Goal: Check status: Check status

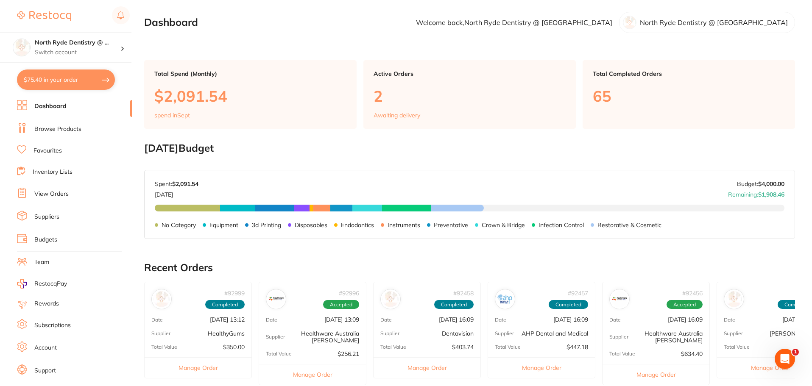
click at [49, 218] on link "Suppliers" at bounding box center [46, 217] width 25 height 8
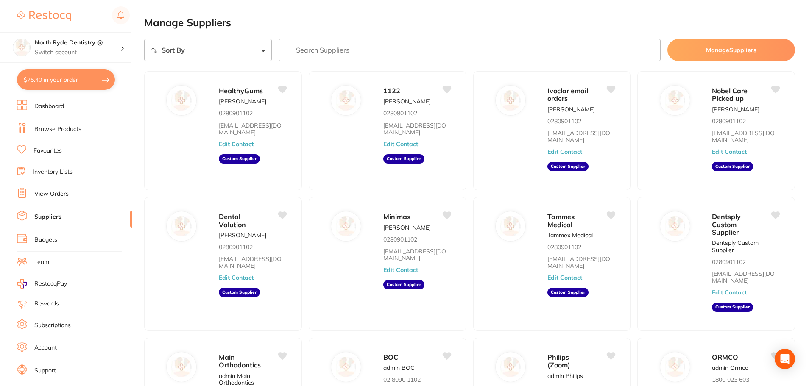
click at [62, 194] on link "View Orders" at bounding box center [51, 194] width 34 height 8
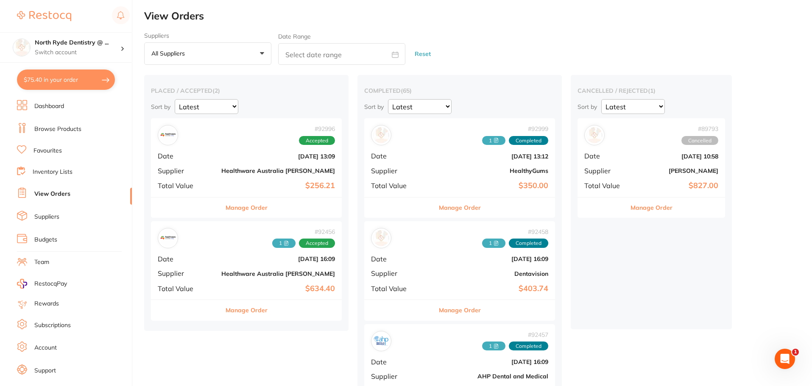
click at [205, 271] on div "# 92456 1 Accepted Date [DATE] 16:09 Supplier Healthware [GEOGRAPHIC_DATA] [PER…" at bounding box center [246, 260] width 191 height 78
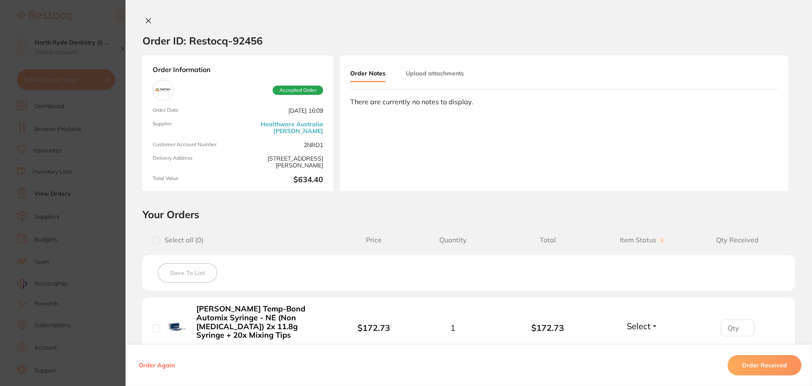
click at [448, 80] on button "Upload attachments" at bounding box center [435, 73] width 58 height 15
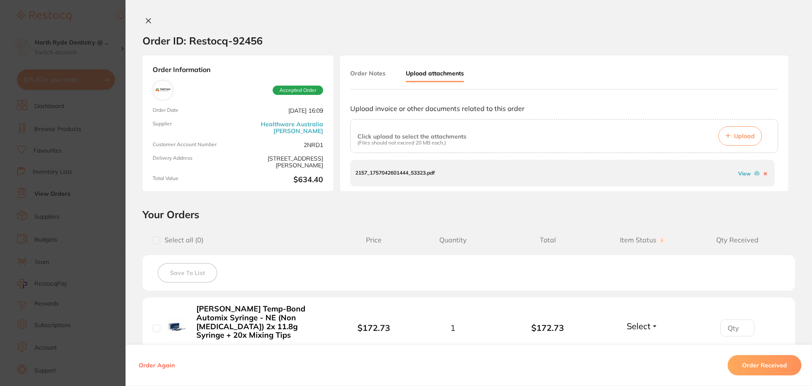
click at [737, 133] on span "Upload" at bounding box center [744, 136] width 21 height 8
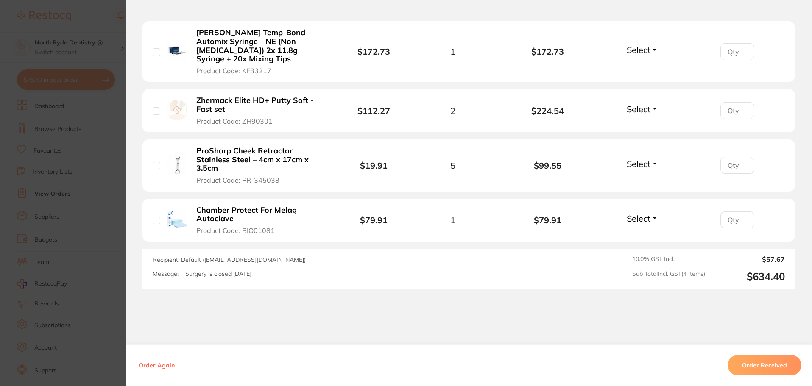
scroll to position [288, 0]
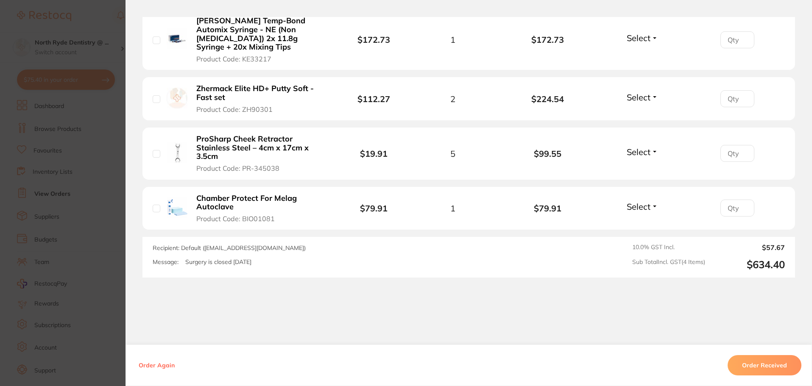
click at [747, 369] on button "Order Received" at bounding box center [765, 366] width 74 height 20
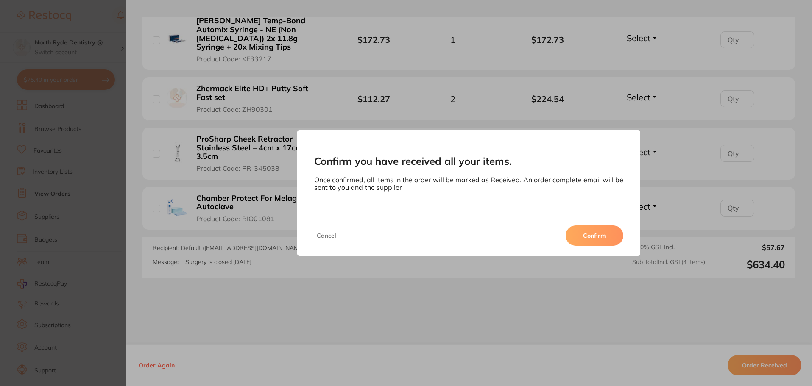
click at [591, 233] on button "Confirm" at bounding box center [595, 236] width 58 height 20
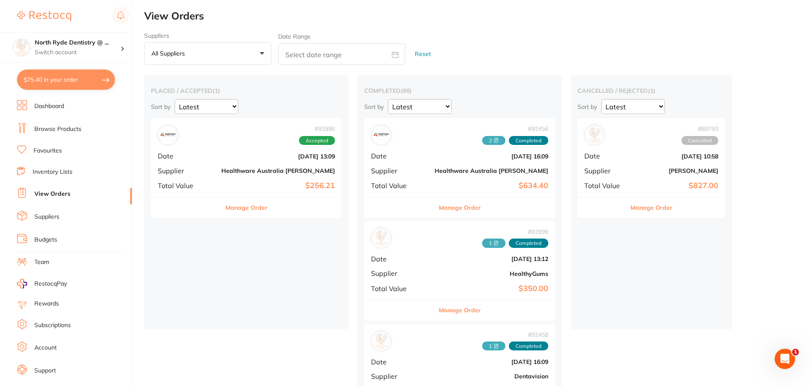
click at [198, 153] on span "Date" at bounding box center [186, 156] width 57 height 8
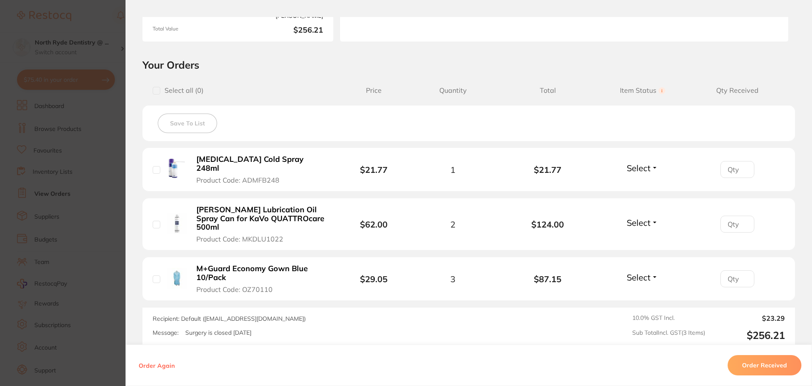
scroll to position [170, 0]
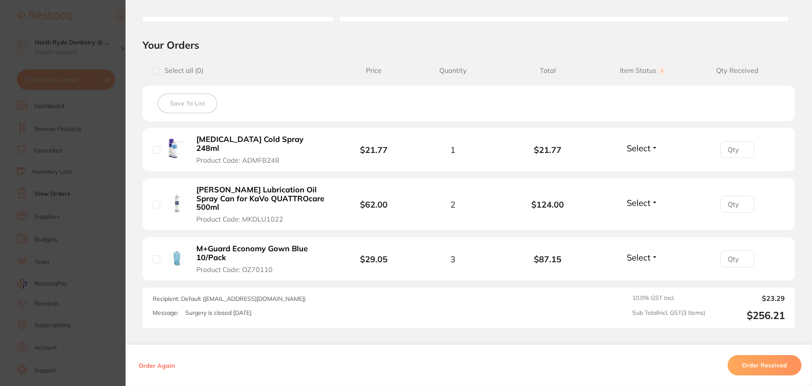
click at [154, 74] on input "checkbox" at bounding box center [157, 71] width 8 height 8
checkbox input "true"
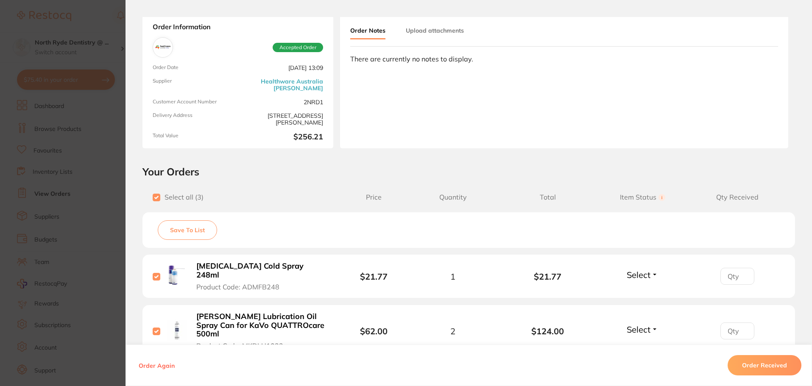
scroll to position [42, 0]
click at [440, 34] on button "Upload attachments" at bounding box center [435, 30] width 58 height 15
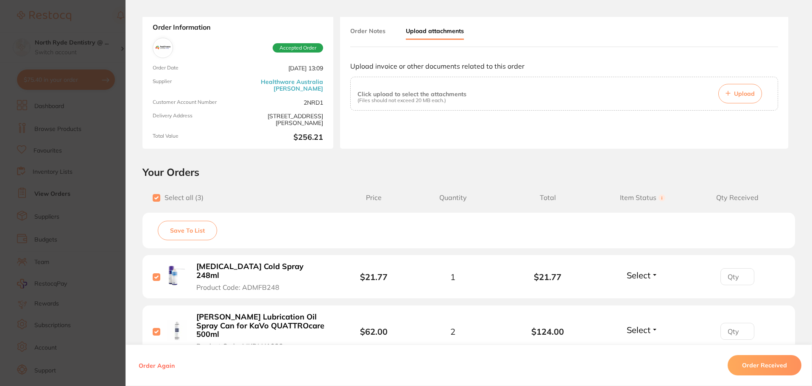
click at [737, 100] on button "Upload" at bounding box center [741, 94] width 44 height 20
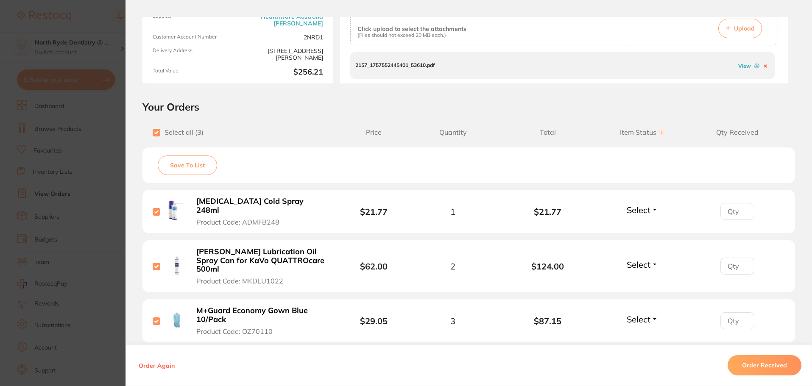
scroll to position [127, 0]
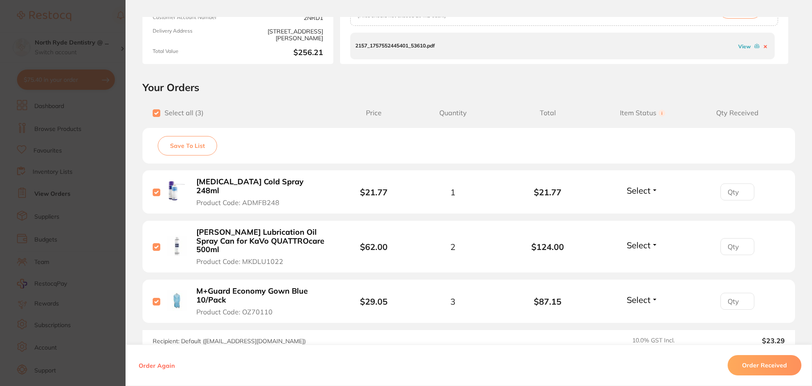
click at [770, 367] on button "Order Received" at bounding box center [765, 366] width 74 height 20
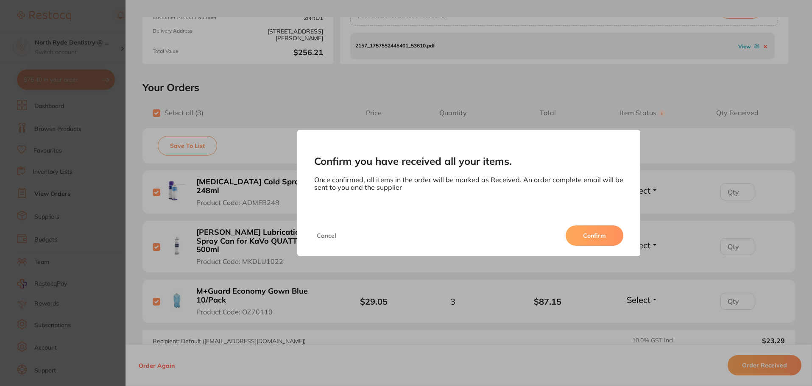
click at [582, 232] on button "Confirm" at bounding box center [595, 236] width 58 height 20
